Goal: Task Accomplishment & Management: Understand process/instructions

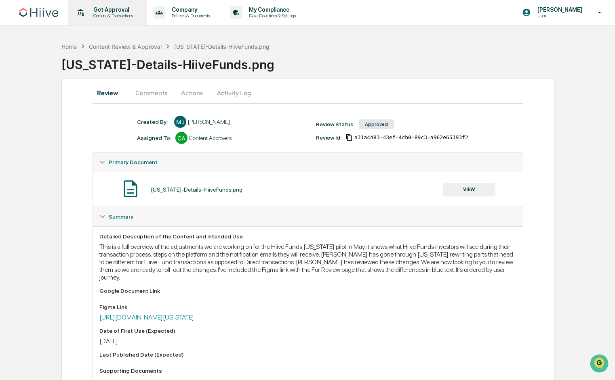
click at [106, 20] on div "Get Approval Content & Transactions" at bounding box center [106, 12] width 71 height 25
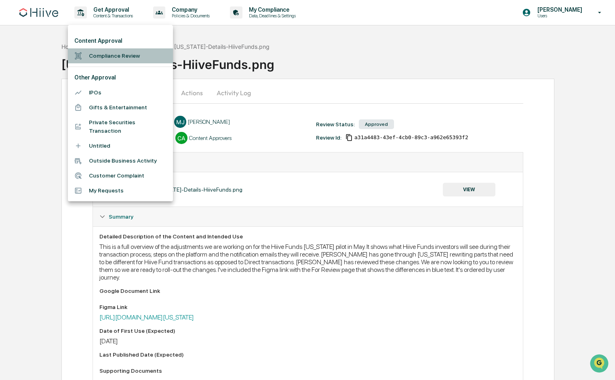
click at [104, 59] on li "Compliance Review" at bounding box center [120, 55] width 105 height 15
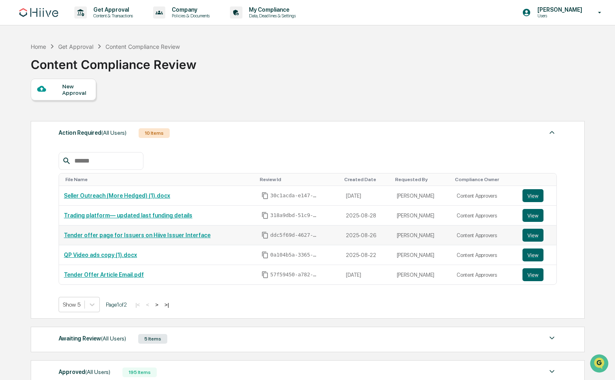
scroll to position [99, 0]
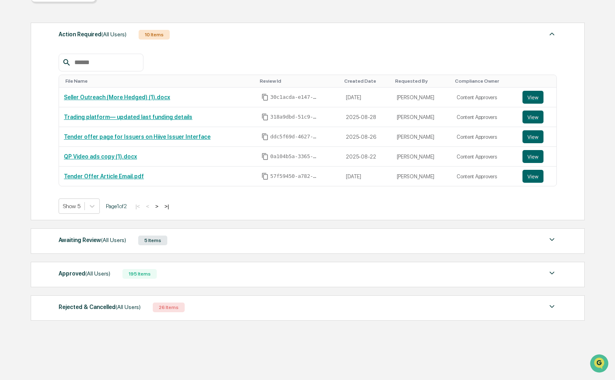
click at [93, 239] on div "Awaiting Review (All Users)" at bounding box center [92, 240] width 67 height 11
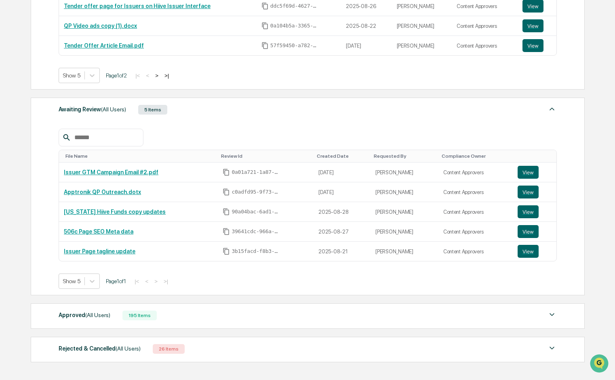
scroll to position [230, 0]
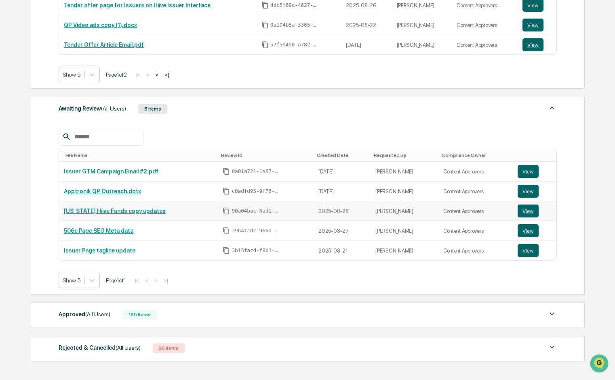
click at [88, 212] on link "[US_STATE] Hiive Funds copy updates" at bounding box center [115, 211] width 102 height 6
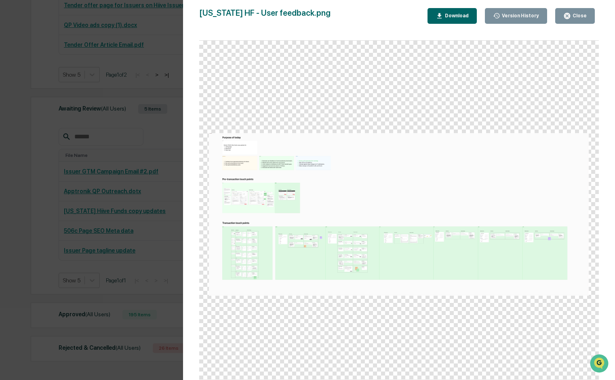
click at [20, 78] on div "Version History [DATE] 09:01 PM [PERSON_NAME] [US_STATE] HF - User feedback.png…" at bounding box center [307, 190] width 615 height 380
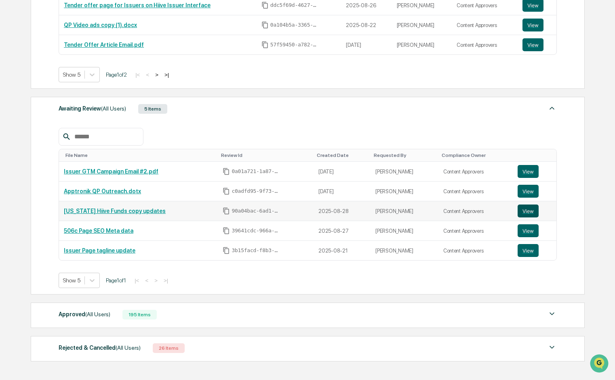
click at [521, 213] on button "View" at bounding box center [527, 211] width 21 height 13
click at [525, 213] on button "View" at bounding box center [527, 211] width 21 height 13
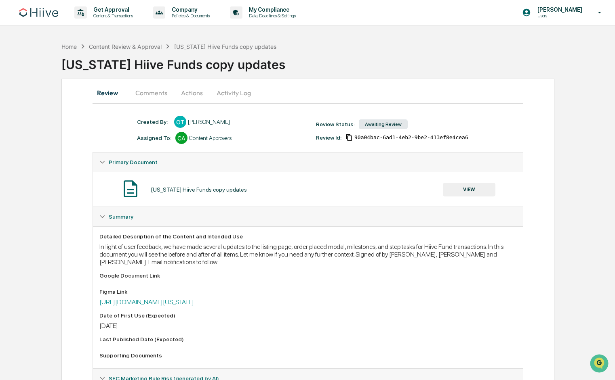
scroll to position [64, 0]
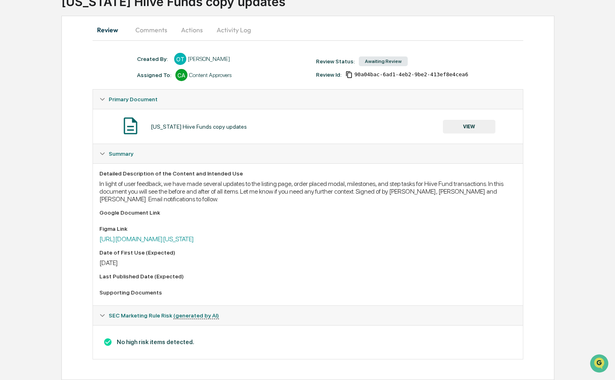
click at [190, 28] on button "Actions" at bounding box center [192, 29] width 36 height 19
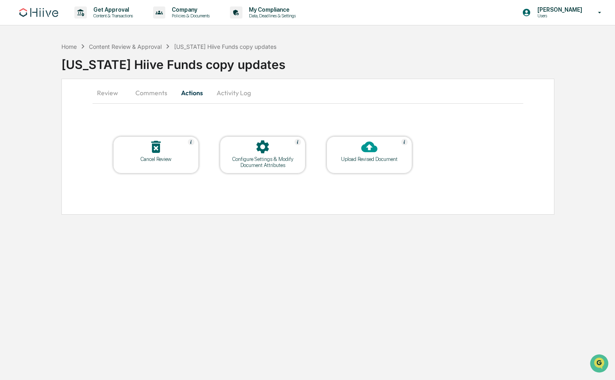
scroll to position [0, 0]
click at [190, 28] on div "Get Approval Content & Transactions Company Policies & Documents My Compliance …" at bounding box center [307, 190] width 615 height 380
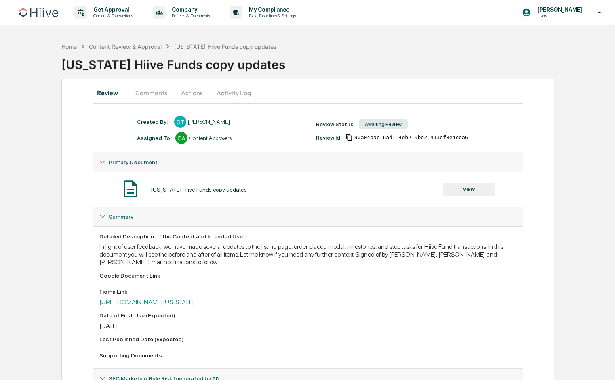
click at [160, 90] on button "Comments" at bounding box center [151, 92] width 45 height 19
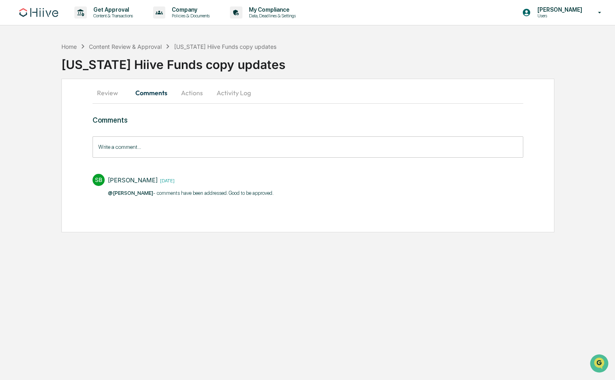
click at [255, 286] on div "Get Approval Content & Transactions Company Policies & Documents My Compliance …" at bounding box center [307, 190] width 615 height 380
